Goal: Task Accomplishment & Management: Manage account settings

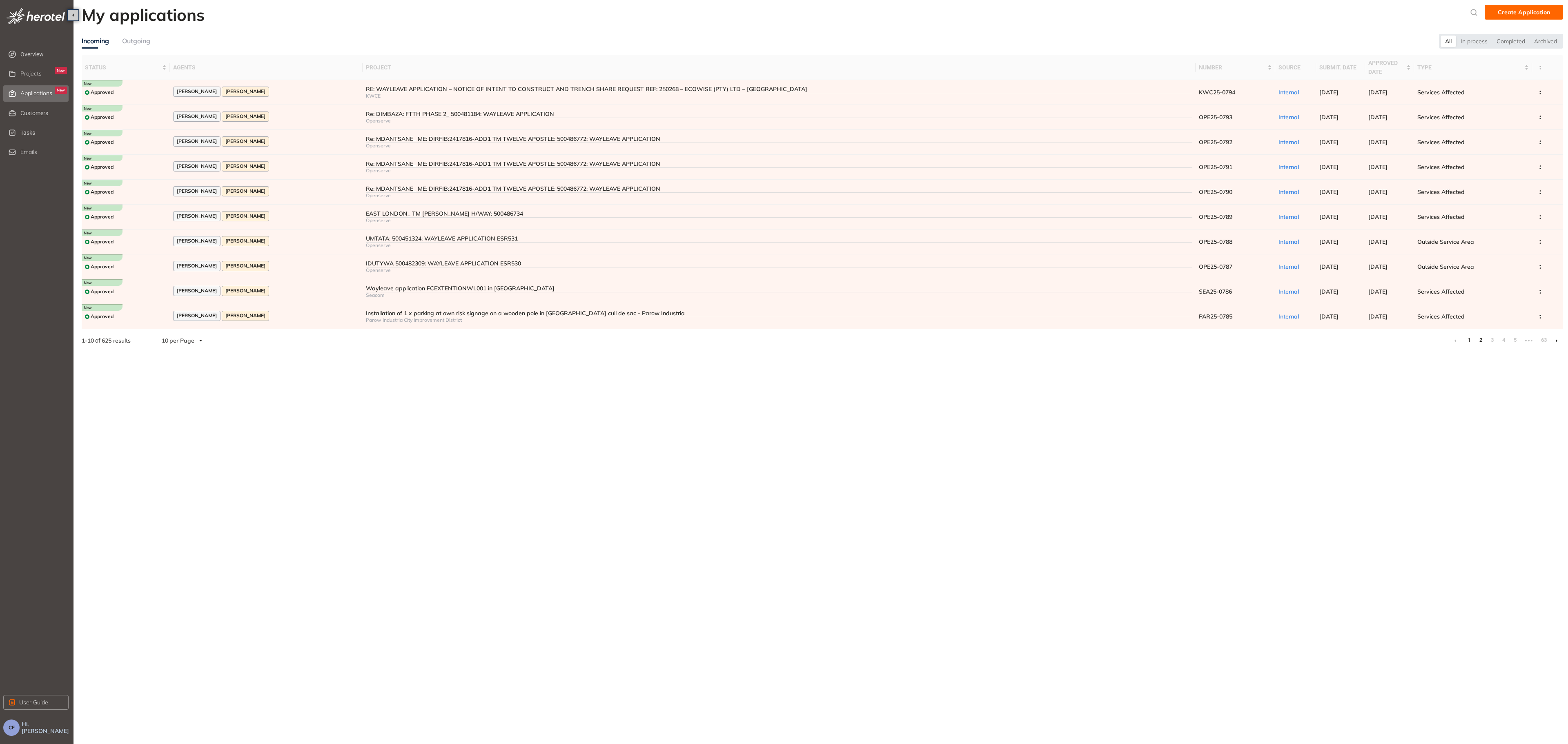
click at [1478, 342] on link "2" at bounding box center [1480, 340] width 8 height 12
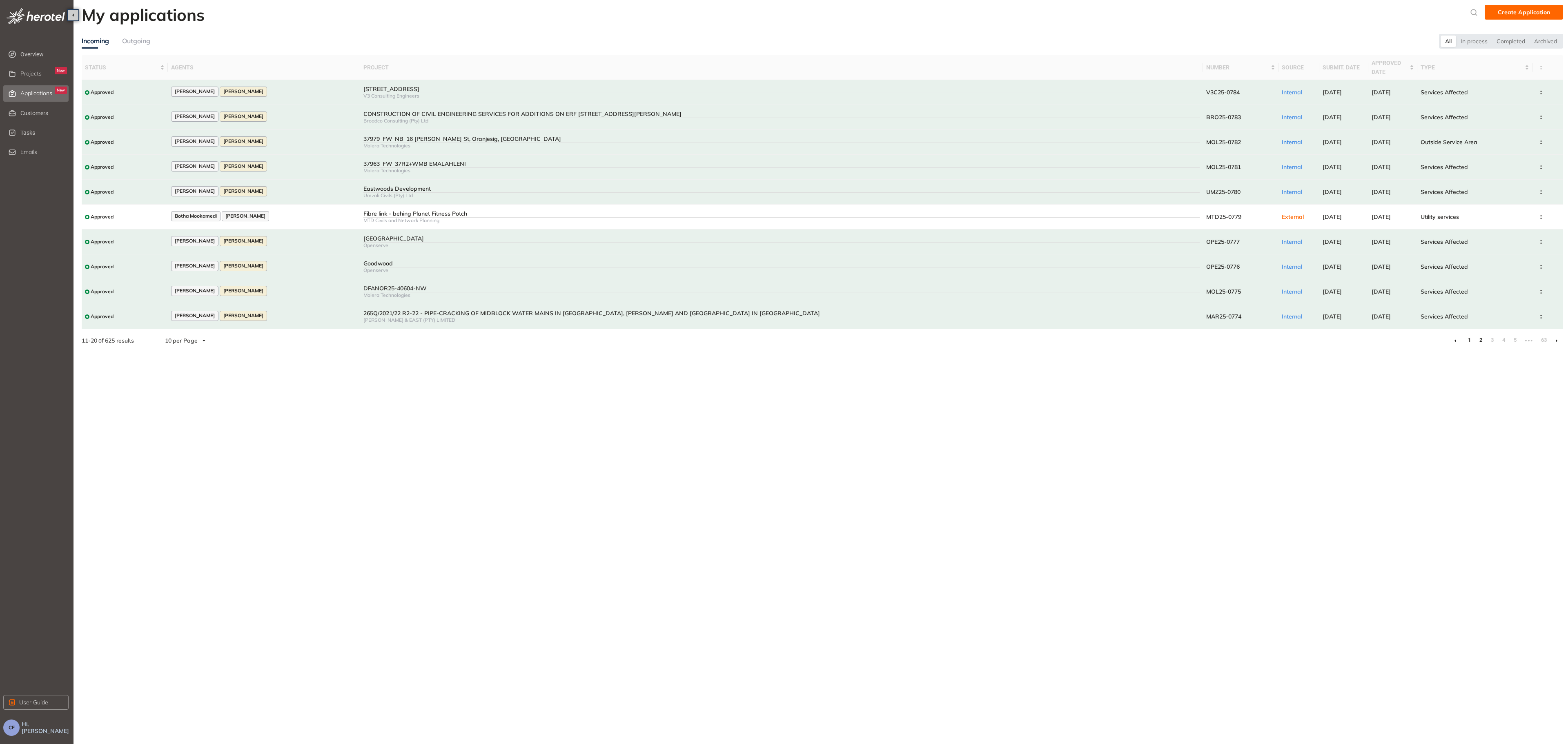
click at [1467, 343] on link "1" at bounding box center [1469, 340] width 8 height 12
